Goal: Task Accomplishment & Management: Manage account settings

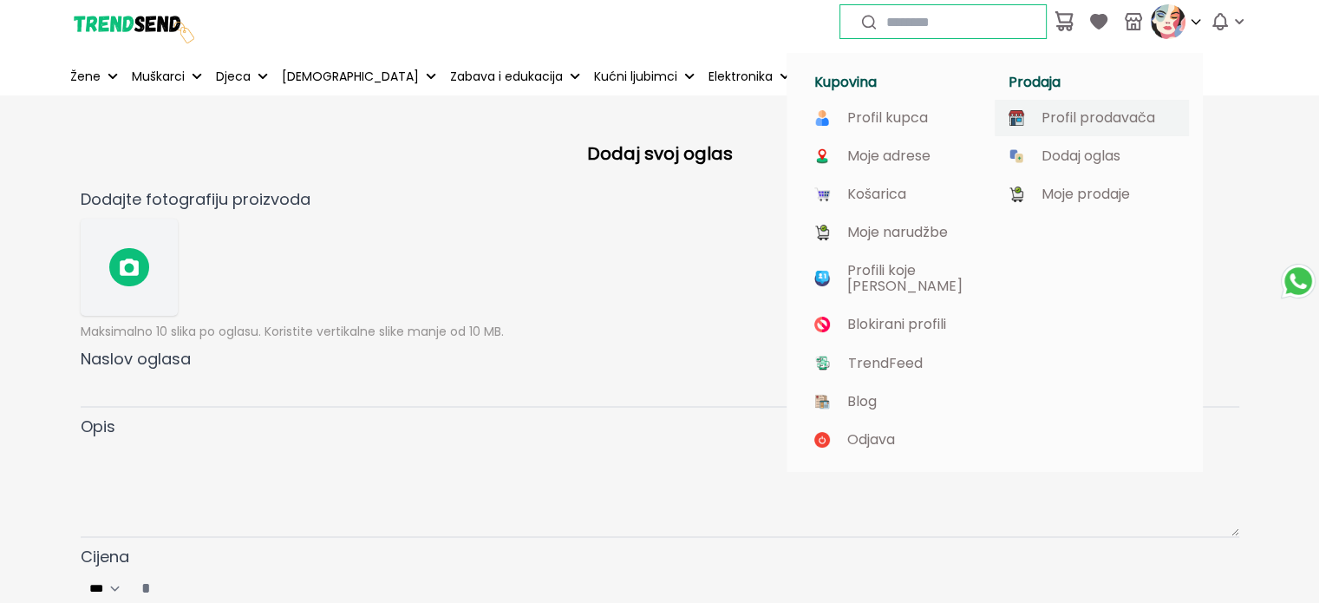
click at [1083, 114] on p "Profil prodavača" at bounding box center [1098, 118] width 114 height 16
